Goal: Transaction & Acquisition: Purchase product/service

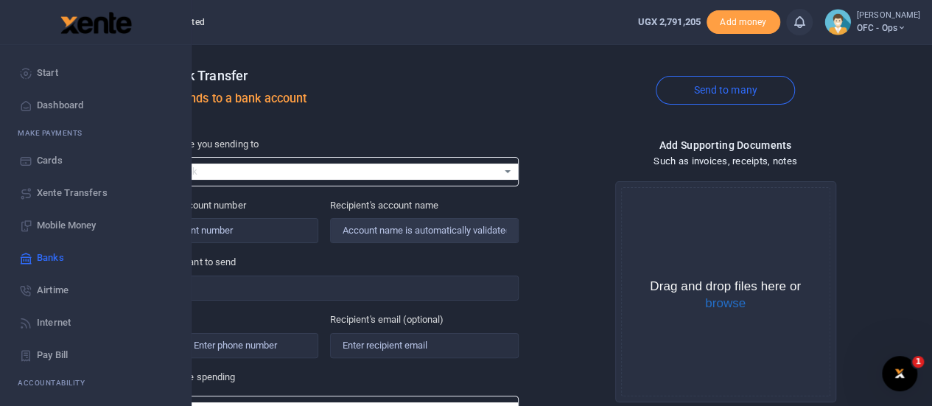
click at [28, 67] on icon at bounding box center [25, 72] width 13 height 13
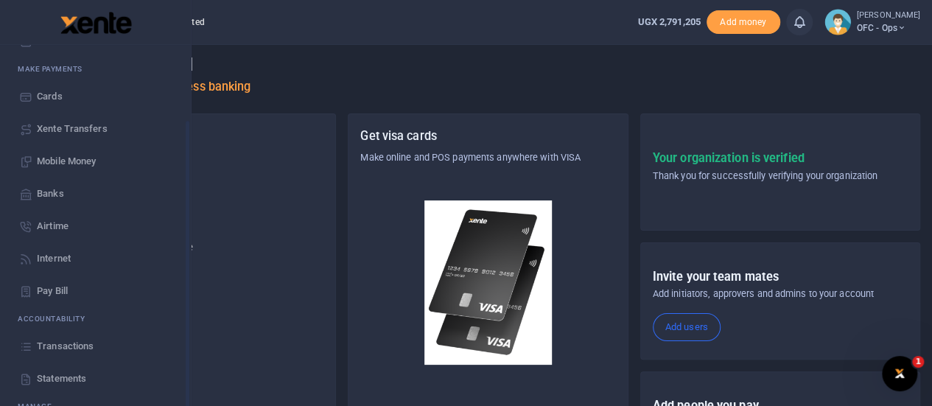
scroll to position [119, 0]
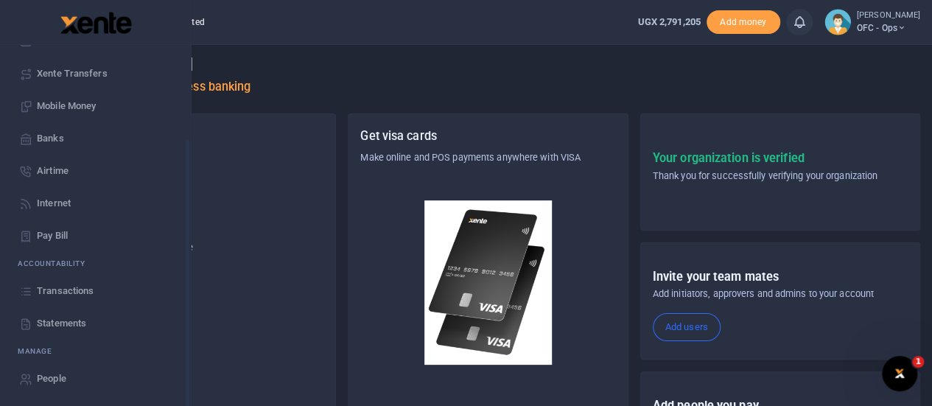
click at [61, 290] on span "Transactions" at bounding box center [65, 291] width 57 height 15
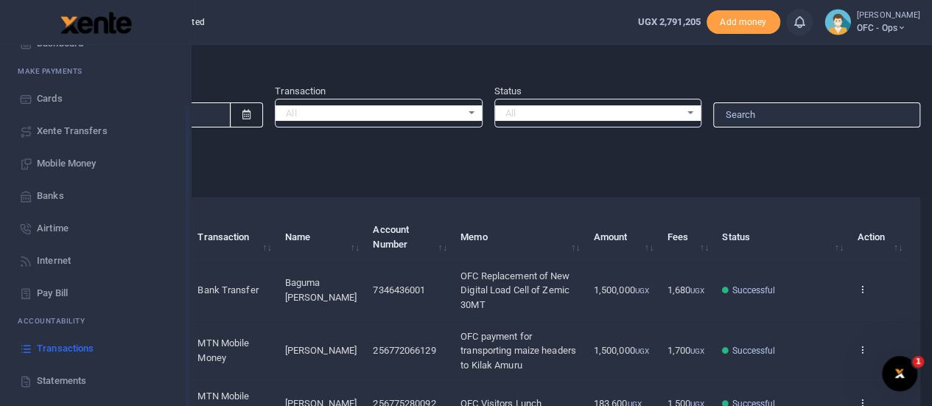
scroll to position [119, 0]
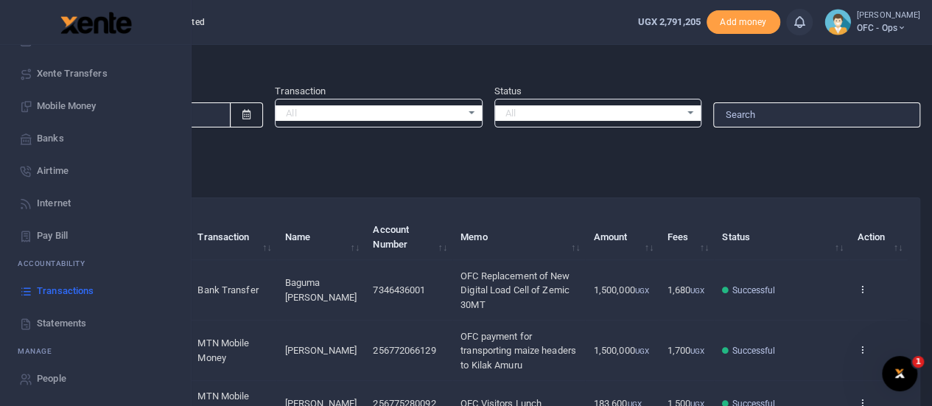
click at [52, 326] on span "Statements" at bounding box center [61, 323] width 49 height 15
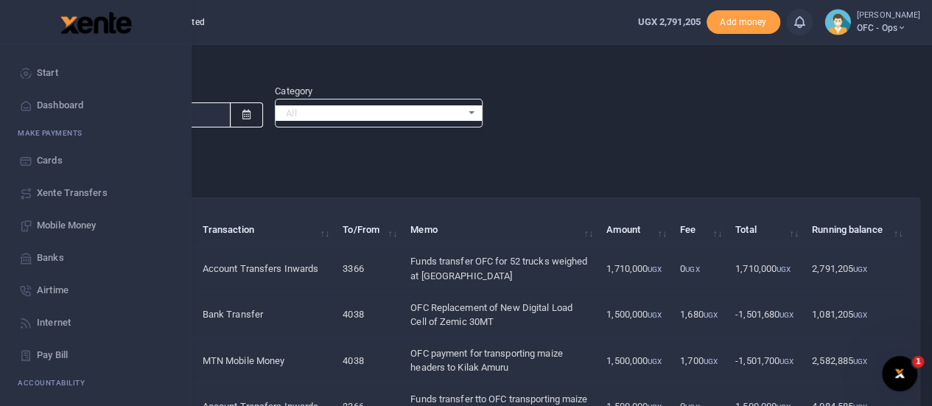
click at [54, 74] on span "Start" at bounding box center [47, 73] width 21 height 15
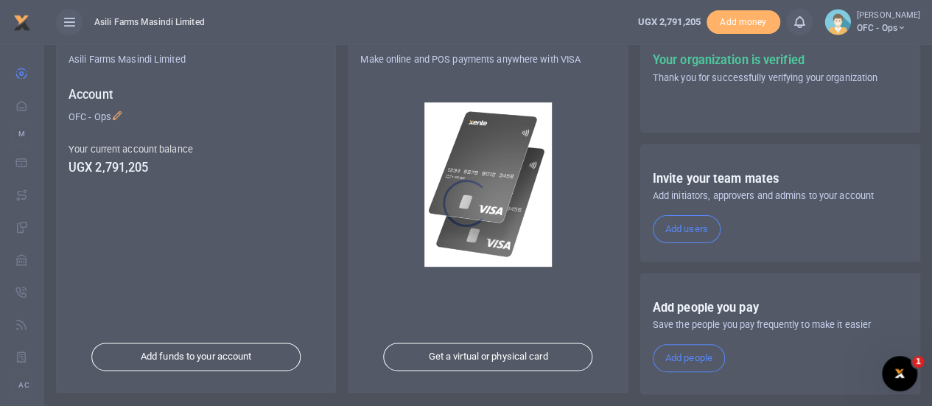
scroll to position [256, 0]
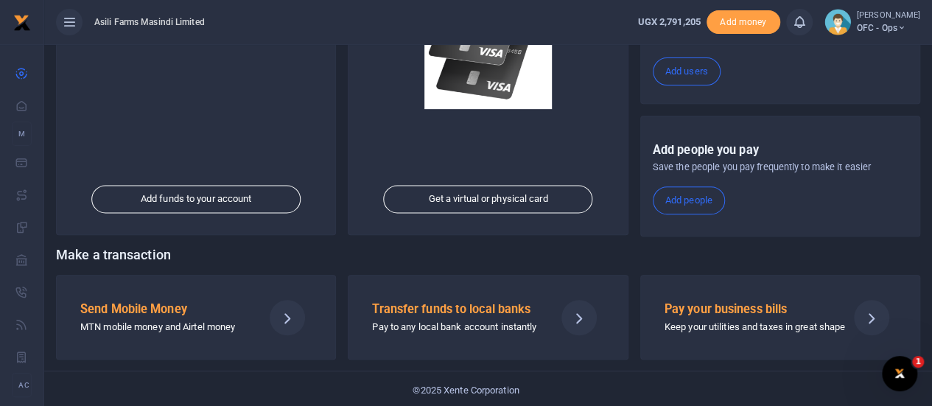
click at [166, 321] on p "MTN mobile money and Airtel money" at bounding box center [165, 327] width 171 height 15
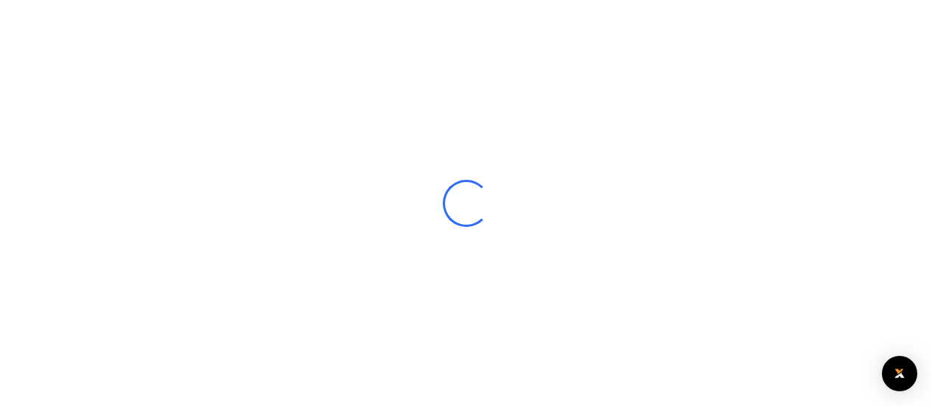
select select
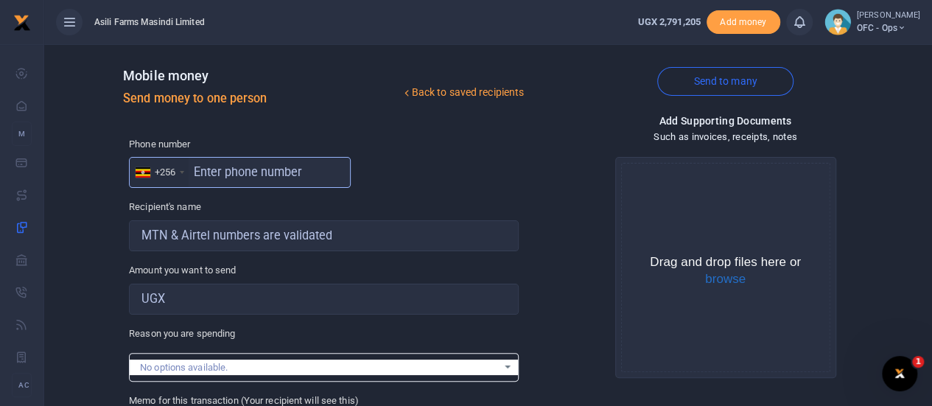
click at [215, 175] on input "text" at bounding box center [240, 172] width 222 height 31
type input "762263759"
type input "[PERSON_NAME]"
type input "762263759"
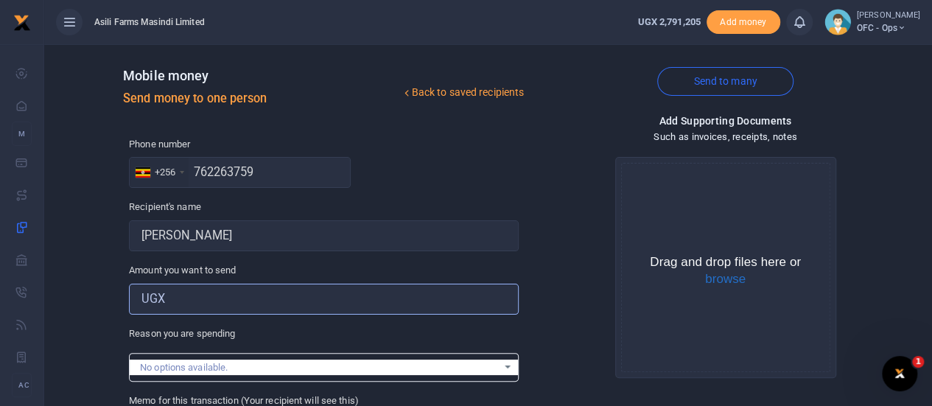
click at [194, 304] on input "Amount you want to send" at bounding box center [324, 299] width 390 height 31
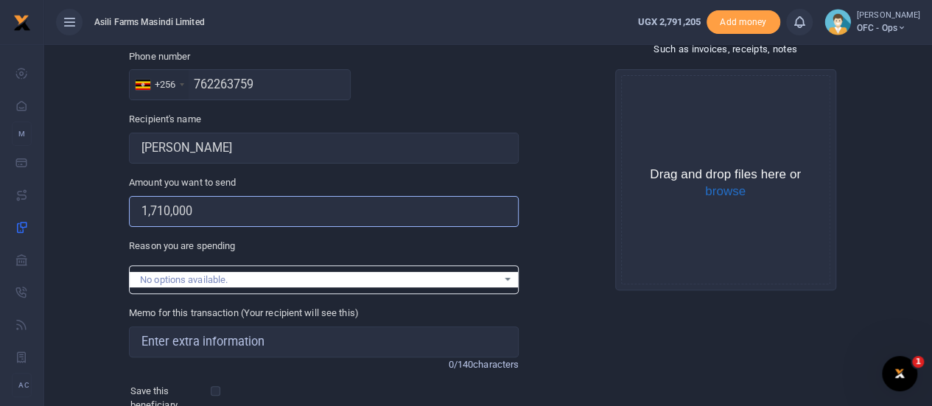
scroll to position [221, 0]
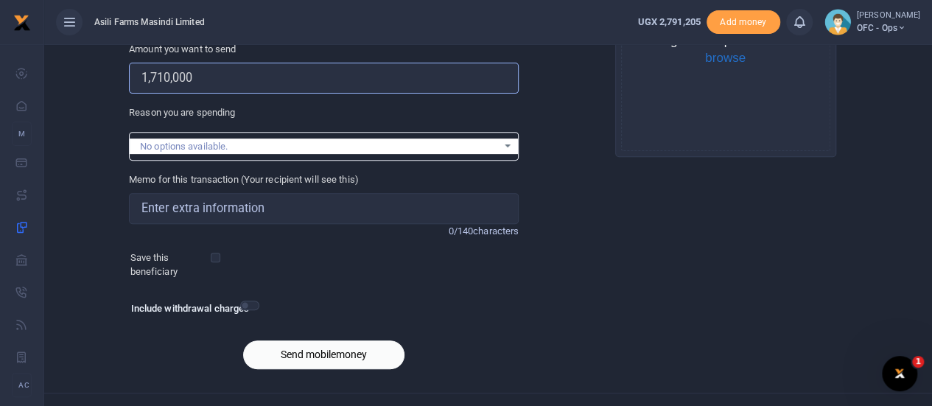
type input "1,710,000"
click at [270, 209] on input "Memo for this transaction (Your recipient will see this)" at bounding box center [324, 208] width 390 height 31
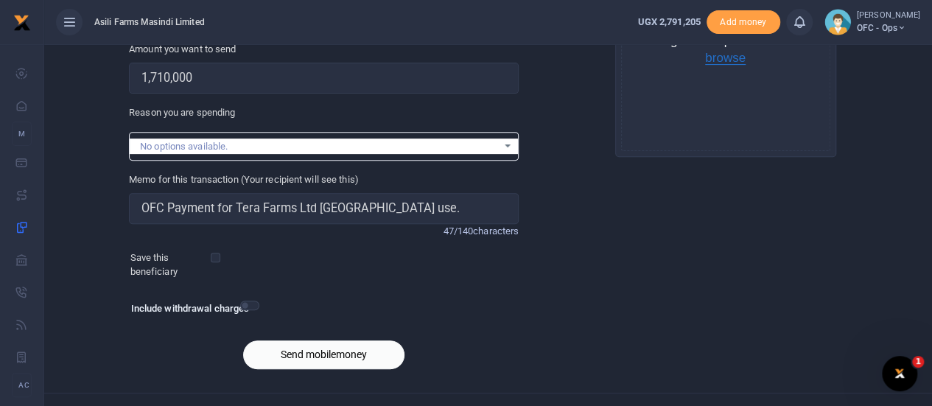
click at [729, 60] on button "browse" at bounding box center [725, 58] width 41 height 13
click at [331, 356] on button "Send mobilemoney" at bounding box center [323, 354] width 161 height 29
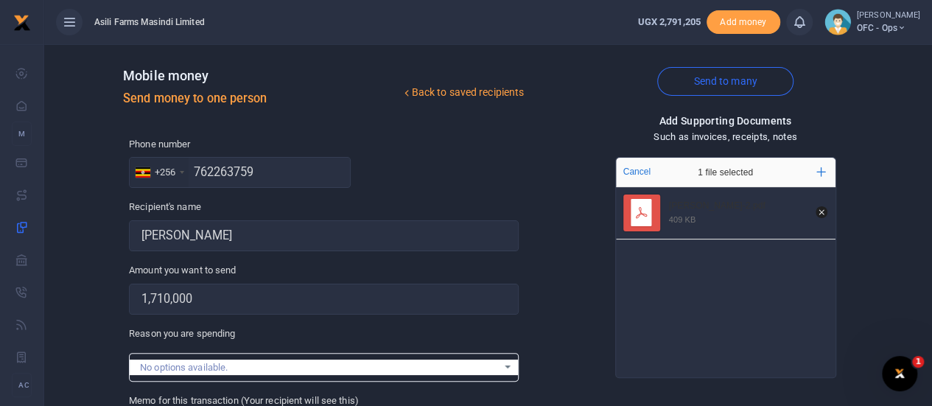
scroll to position [245, 0]
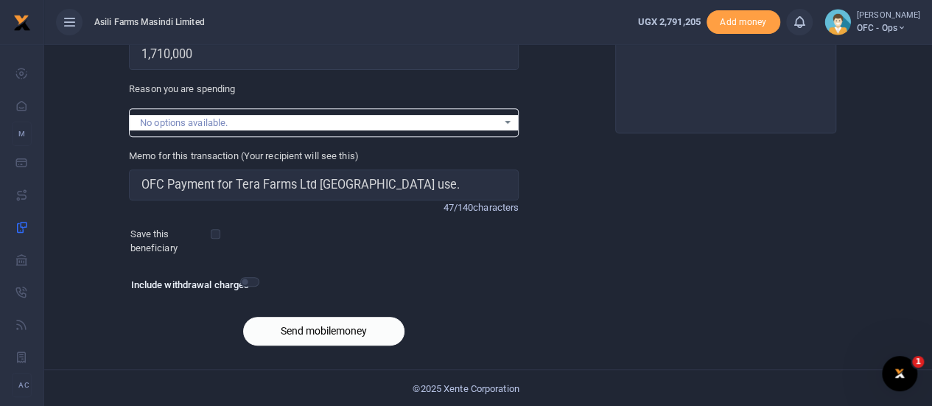
click at [363, 323] on button "Send mobilemoney" at bounding box center [323, 331] width 161 height 29
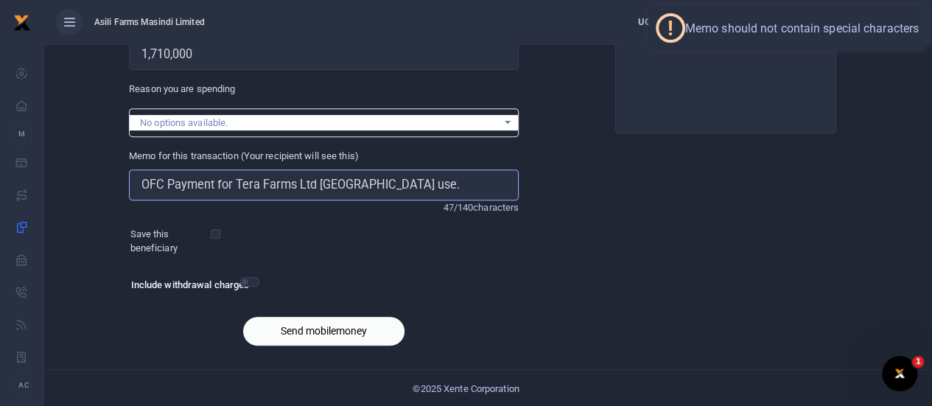
click at [418, 185] on input "OFC Payment for Tera Farms Ltd Weighbridge use." at bounding box center [324, 184] width 390 height 31
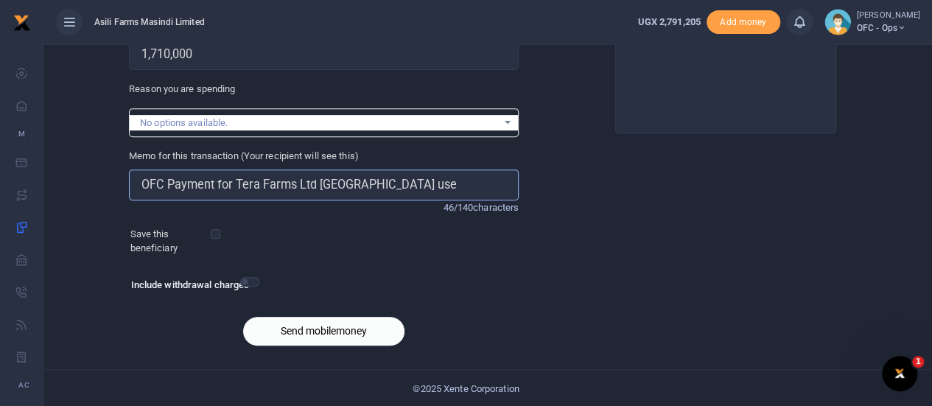
type input "OFC Payment for Tera Farms Ltd Weighbridge use"
click at [333, 324] on button "Send mobilemoney" at bounding box center [323, 331] width 161 height 29
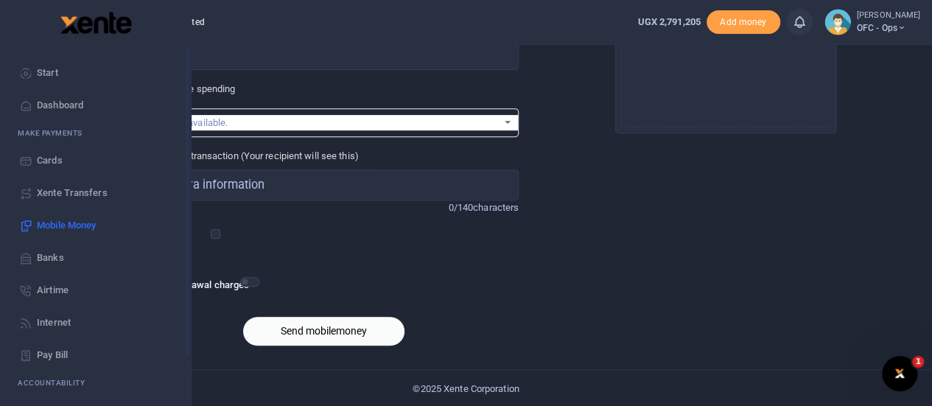
click at [47, 69] on span "Start" at bounding box center [47, 73] width 21 height 15
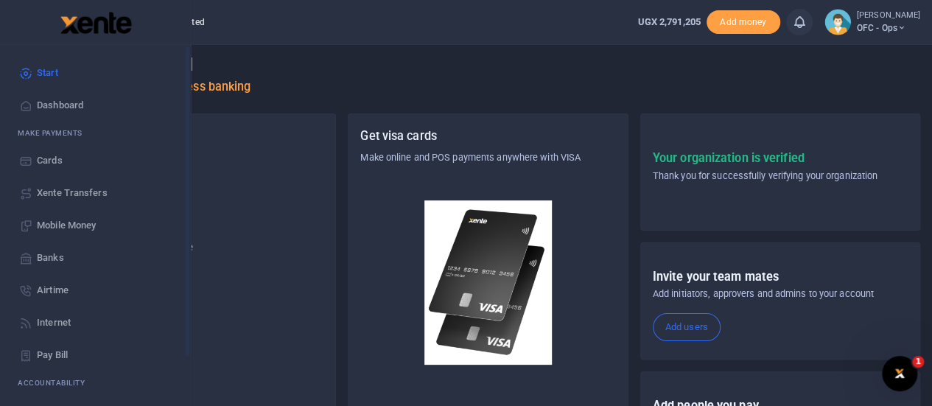
scroll to position [119, 0]
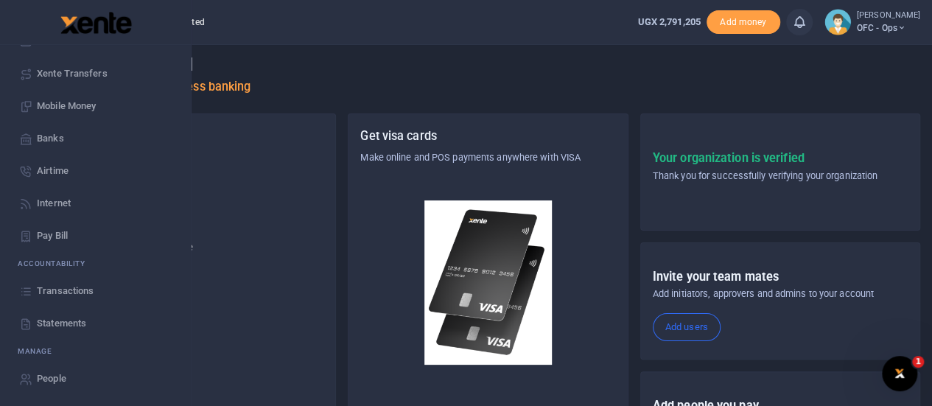
click at [49, 289] on span "Transactions" at bounding box center [65, 291] width 57 height 15
